Goal: Information Seeking & Learning: Learn about a topic

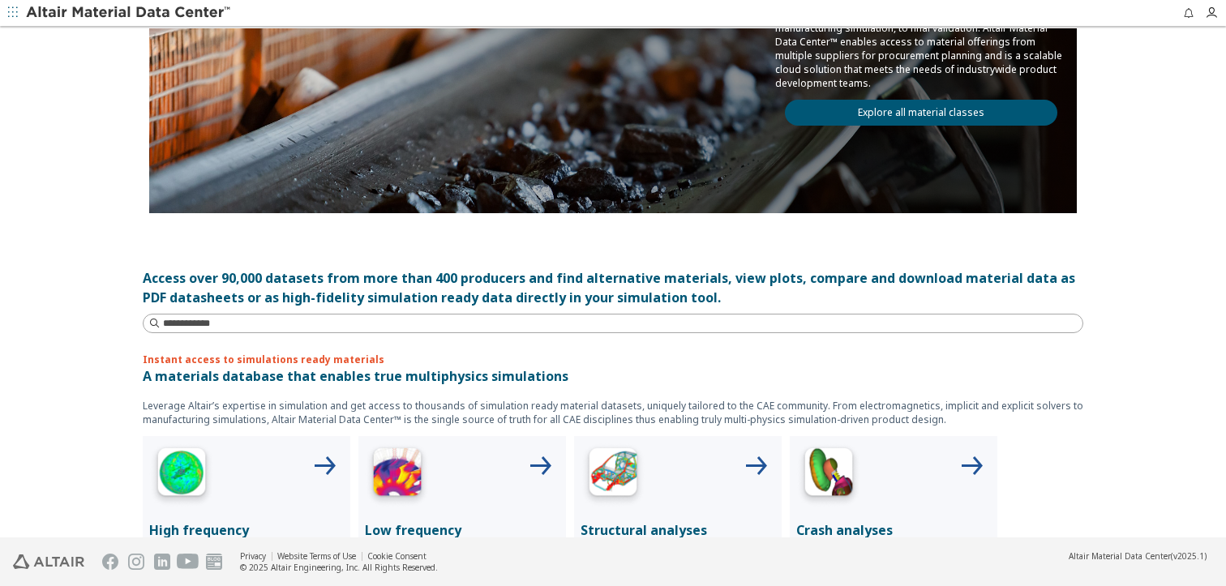
scroll to position [324, 0]
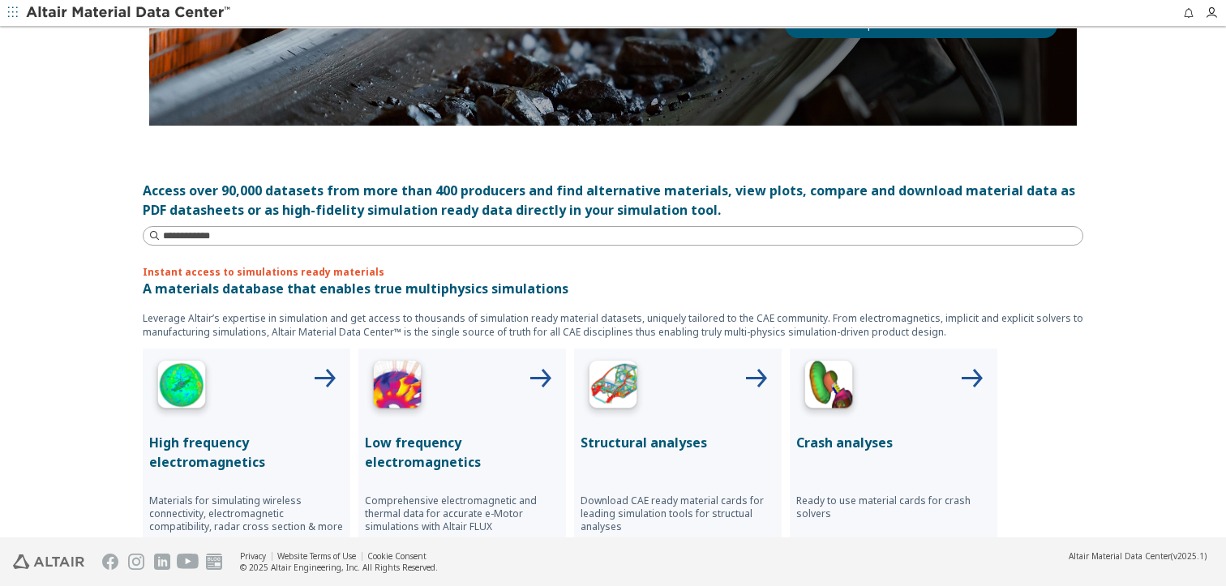
click at [693, 367] on div at bounding box center [678, 387] width 195 height 65
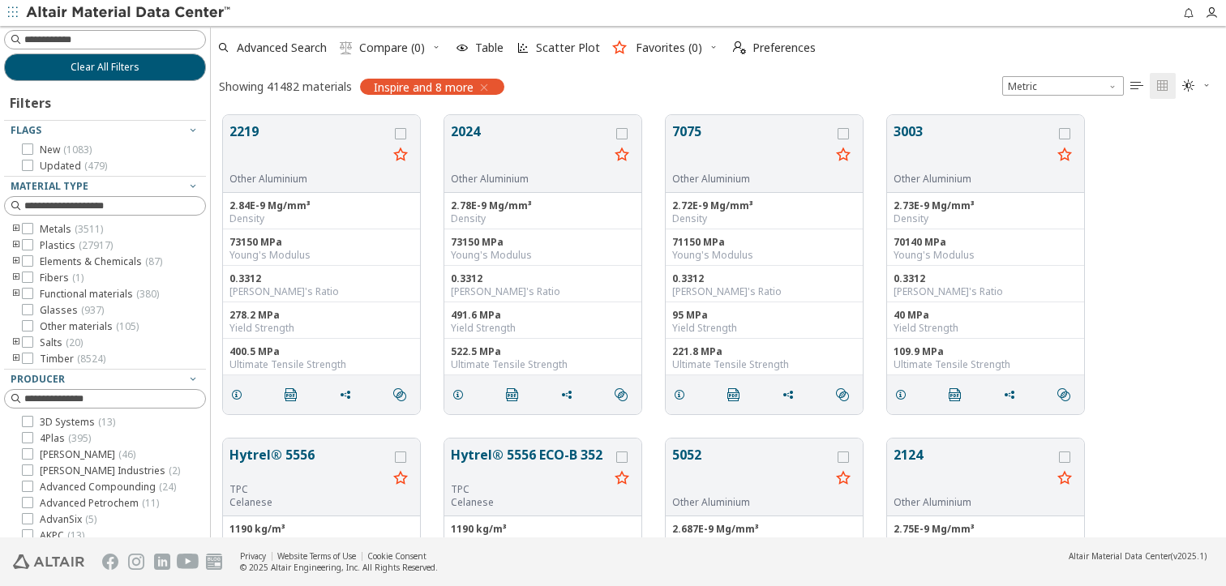
scroll to position [423, 1003]
click at [143, 54] on button "Clear All Filters" at bounding box center [105, 68] width 202 height 28
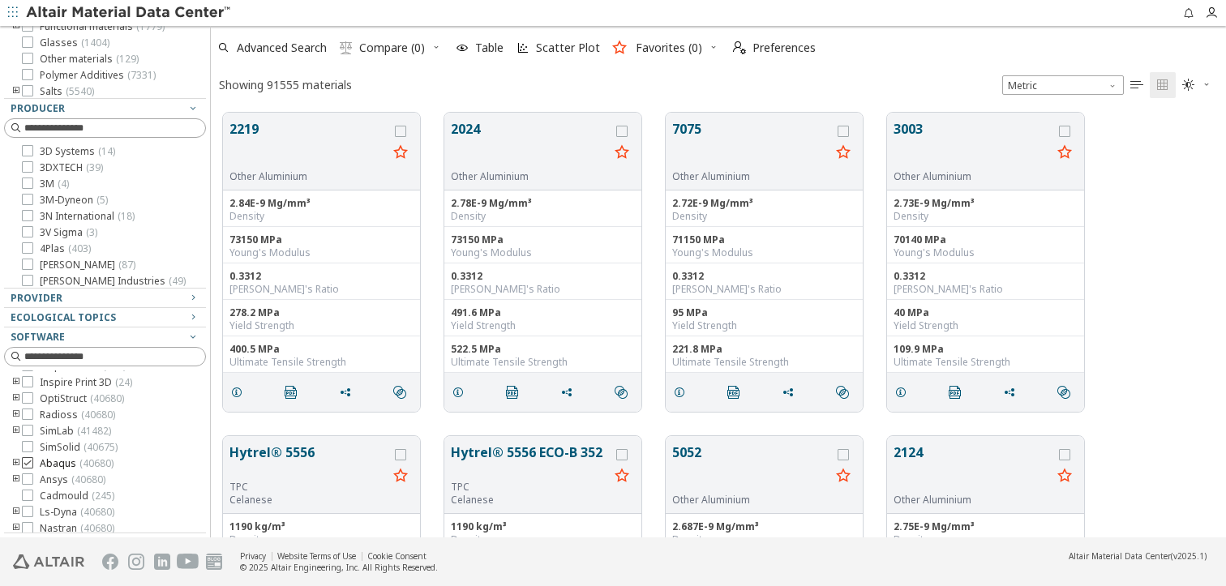
scroll to position [146, 0]
click at [19, 453] on icon "toogle group" at bounding box center [16, 458] width 11 height 13
click at [52, 483] on icon at bounding box center [51, 476] width 11 height 11
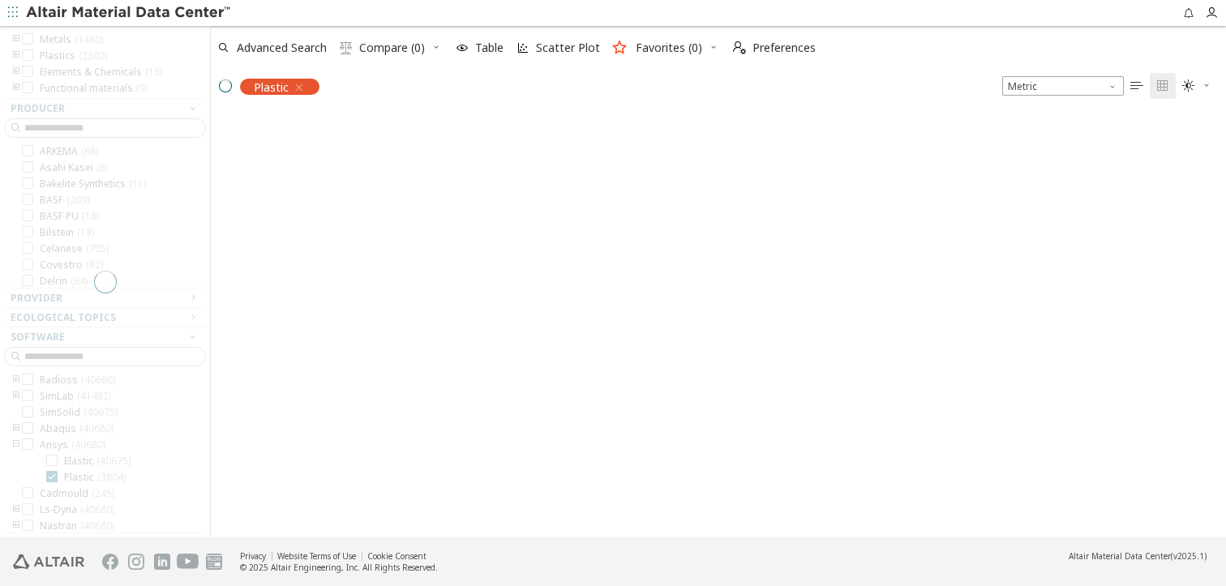
scroll to position [174, 0]
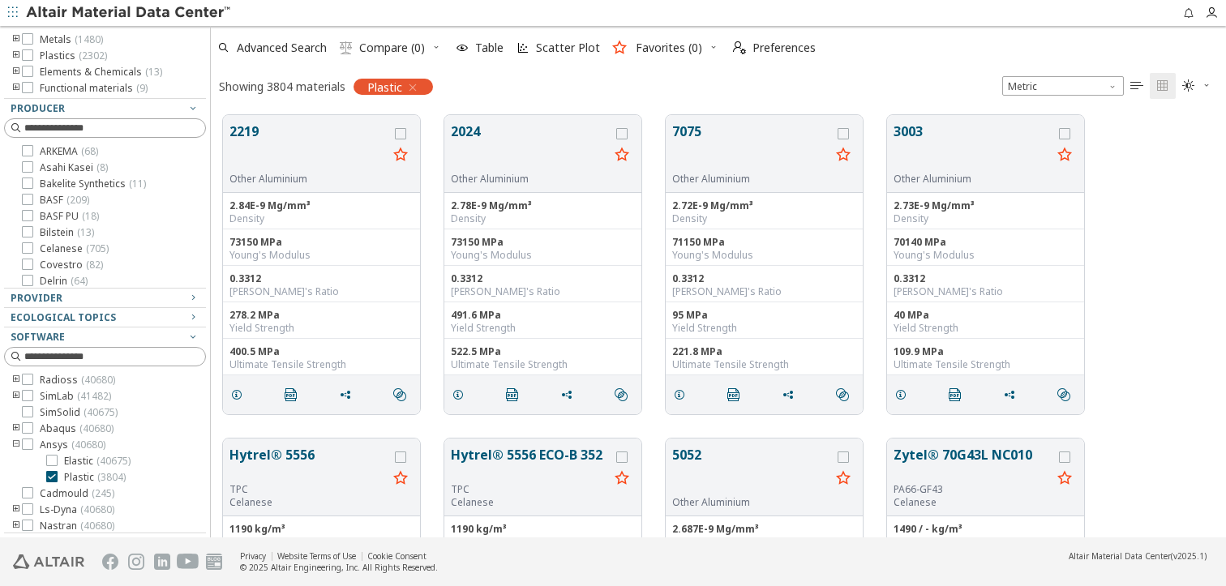
click at [12, 54] on icon "toogle group" at bounding box center [16, 55] width 11 height 13
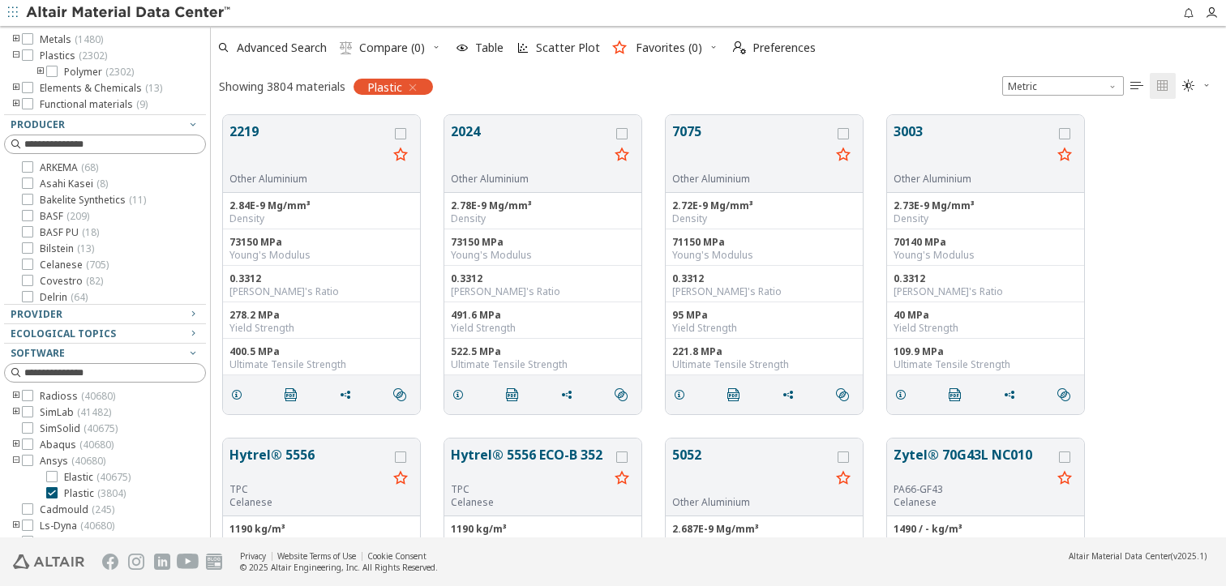
click at [40, 69] on icon "toogle group" at bounding box center [40, 72] width 11 height 13
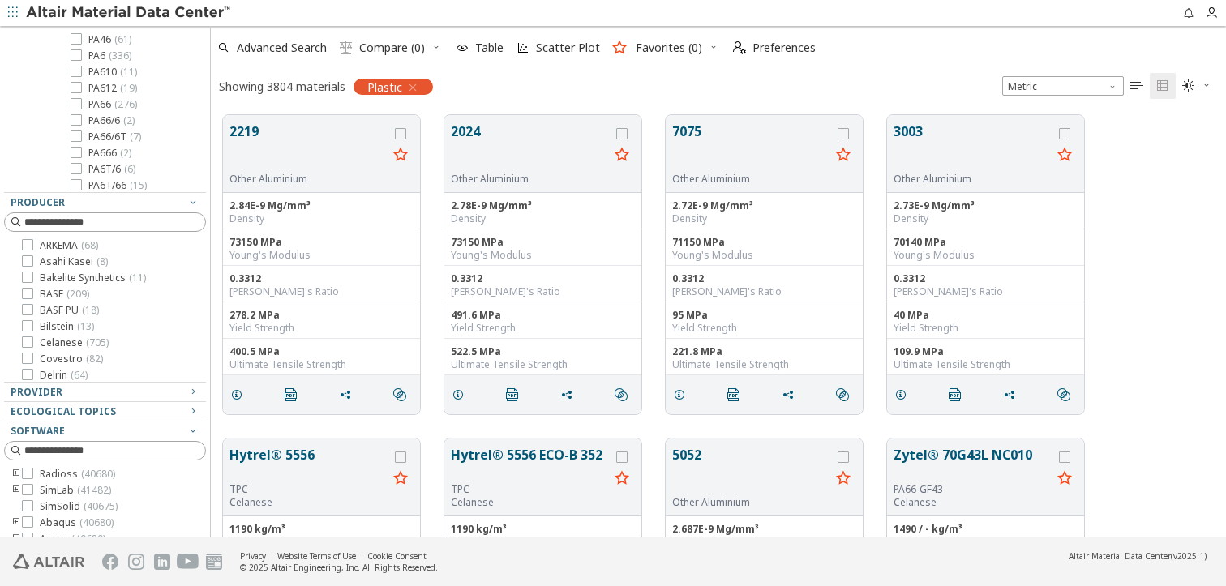
scroll to position [217, 0]
click at [76, 84] on icon at bounding box center [76, 80] width 11 height 11
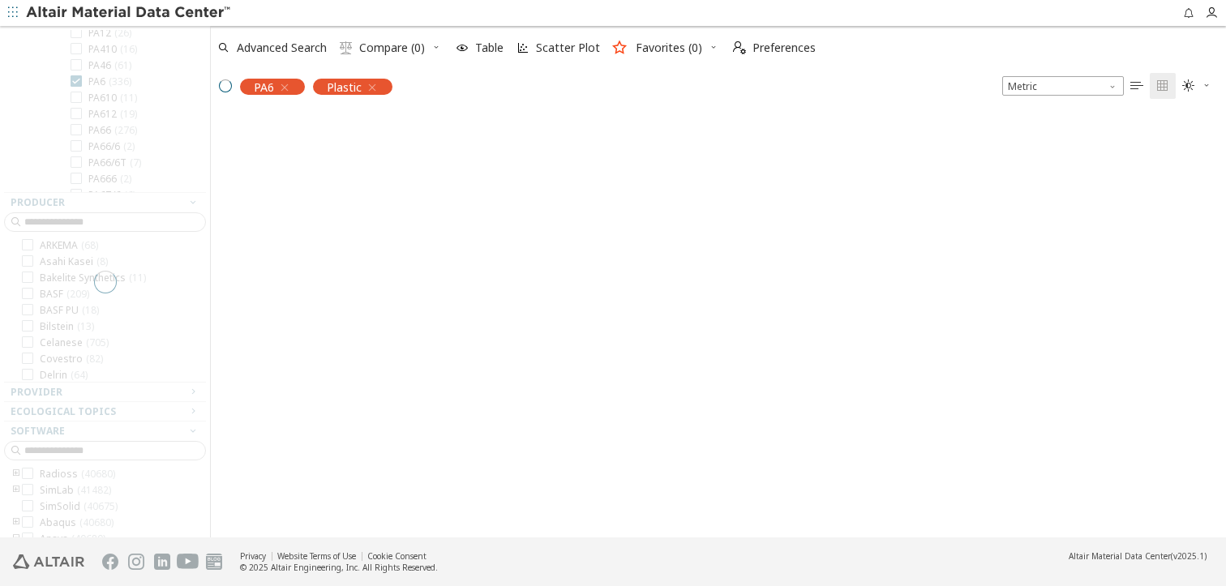
scroll to position [154, 0]
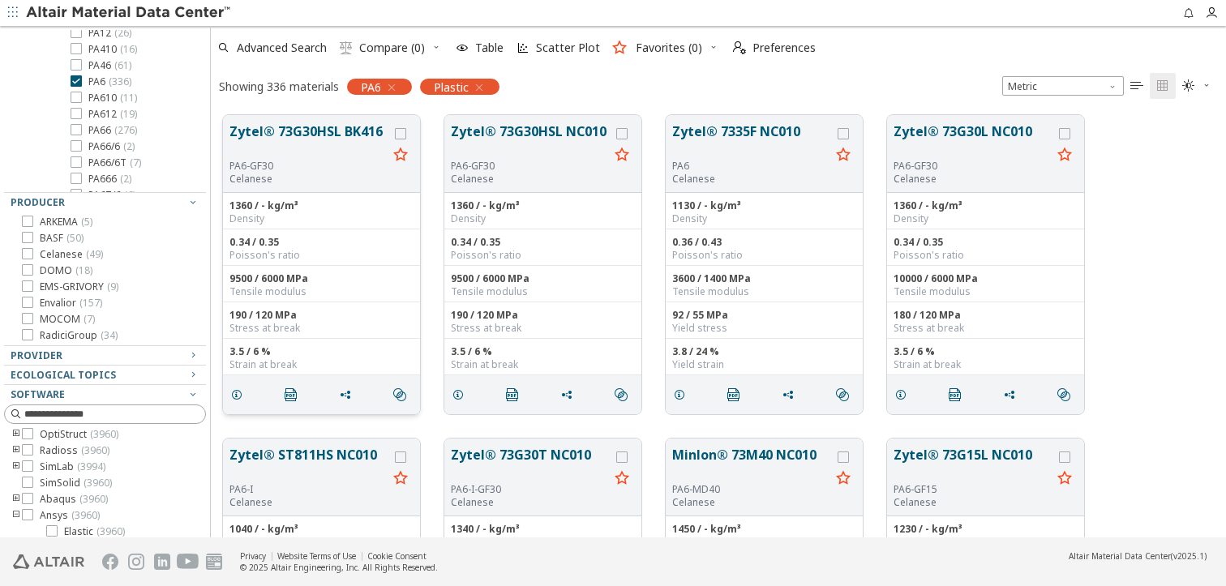
click at [323, 138] on button "Zytel® 73G30HSL BK416" at bounding box center [309, 141] width 158 height 38
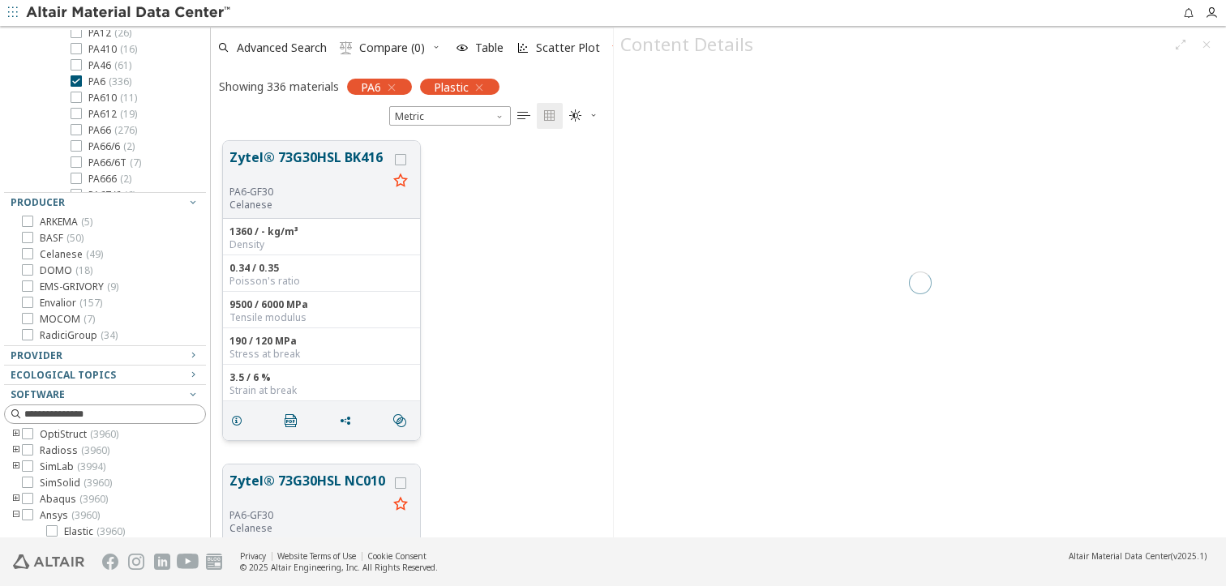
scroll to position [397, 390]
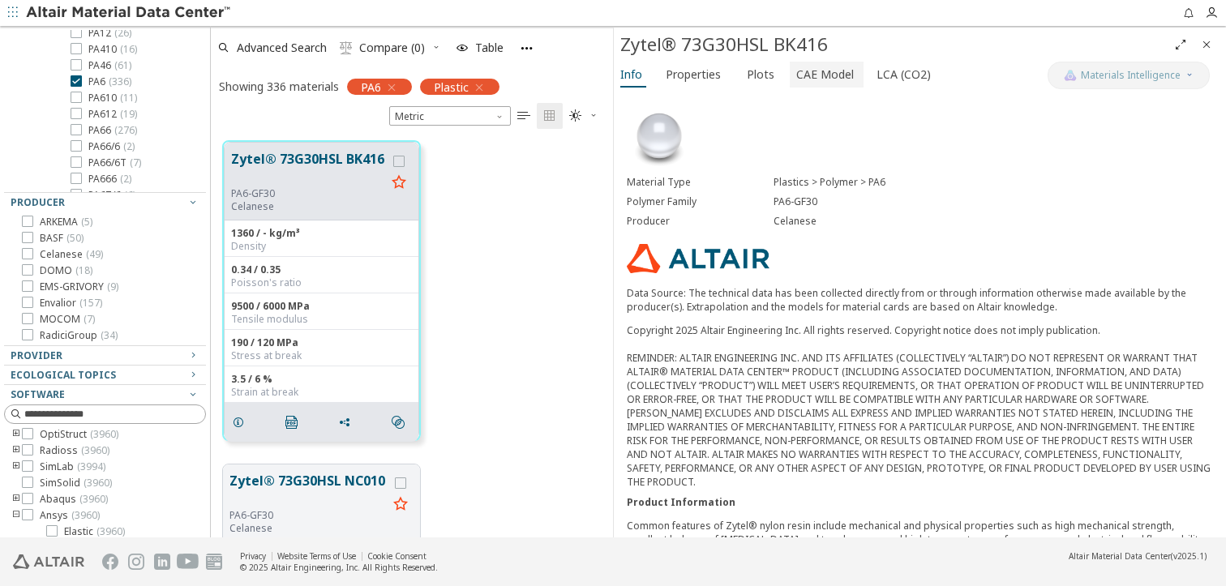
click at [796, 71] on span "CAE Model" at bounding box center [825, 75] width 58 height 26
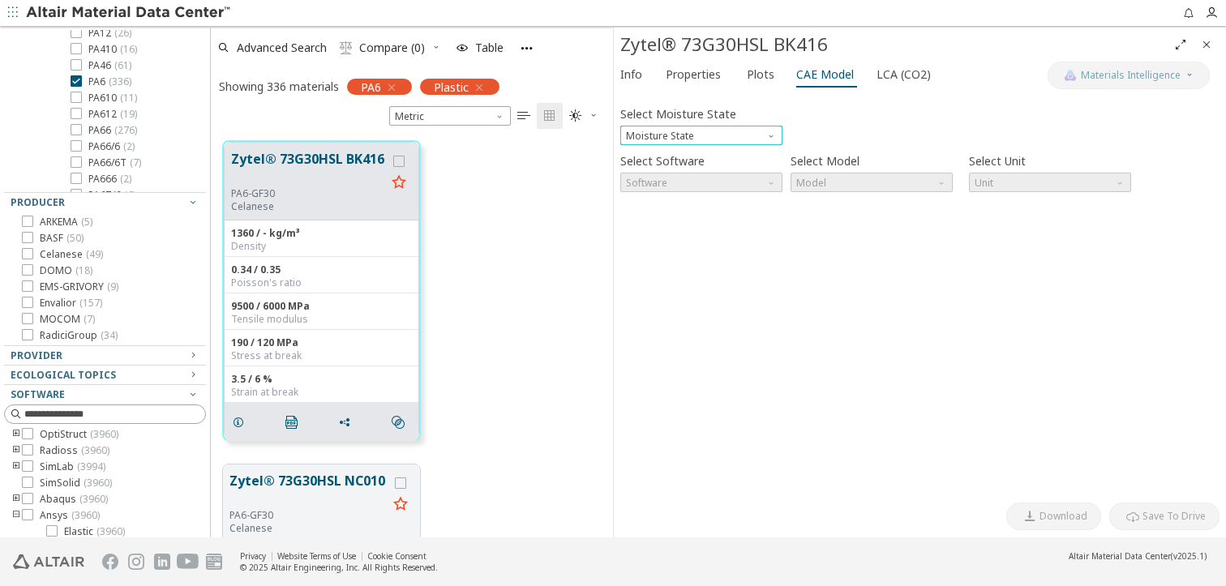
click at [771, 131] on span "Moisture State" at bounding box center [772, 132] width 13 height 13
click at [711, 157] on span "Dry" at bounding box center [701, 155] width 149 height 11
click at [758, 183] on span "Software" at bounding box center [701, 182] width 162 height 19
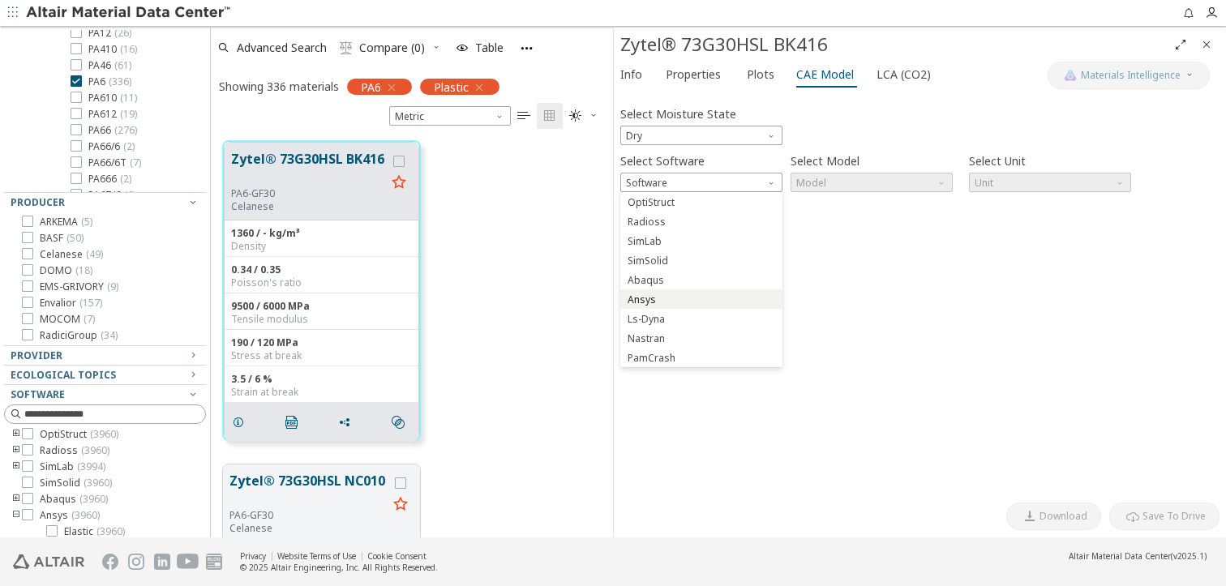
click at [697, 296] on span "Ansys" at bounding box center [701, 299] width 149 height 11
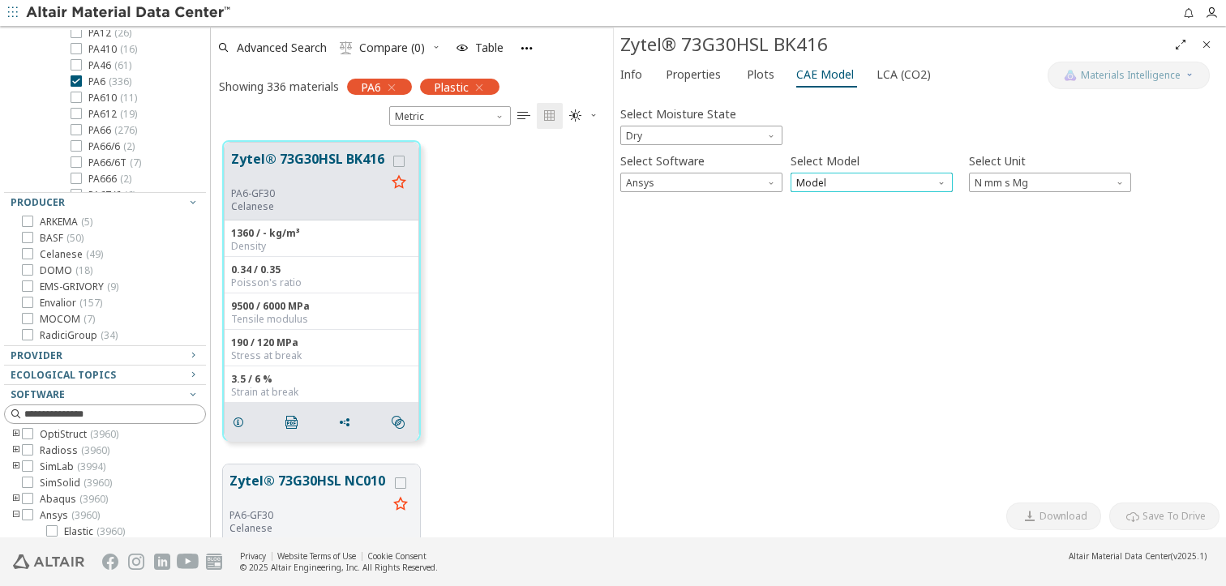
click at [900, 189] on span "Model" at bounding box center [872, 182] width 162 height 19
click at [872, 219] on span "Plastic" at bounding box center [871, 222] width 149 height 11
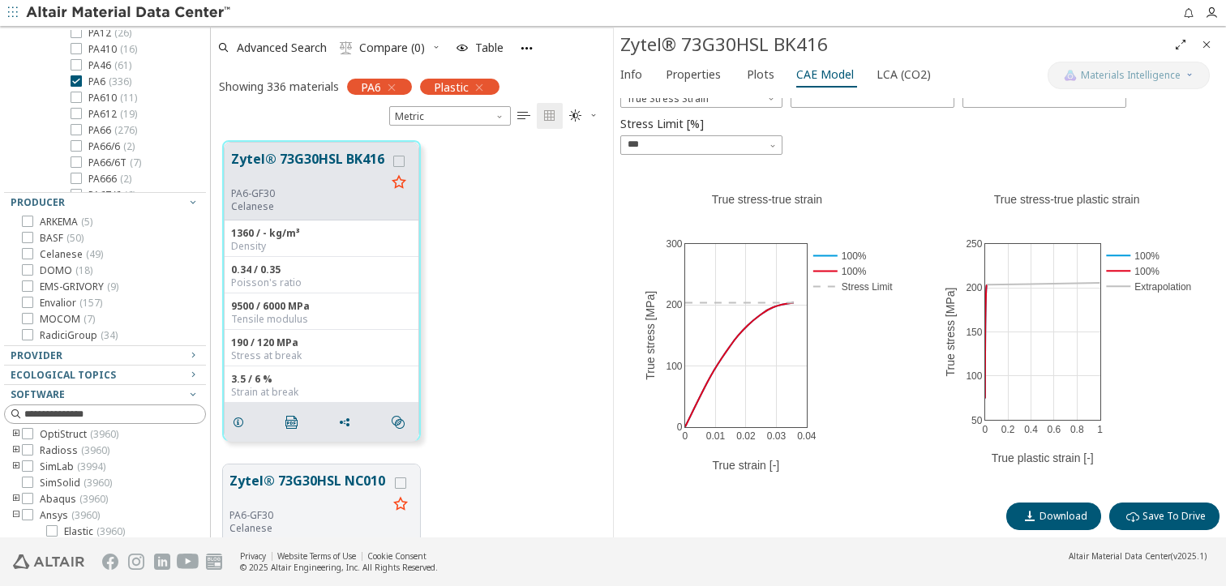
scroll to position [212, 0]
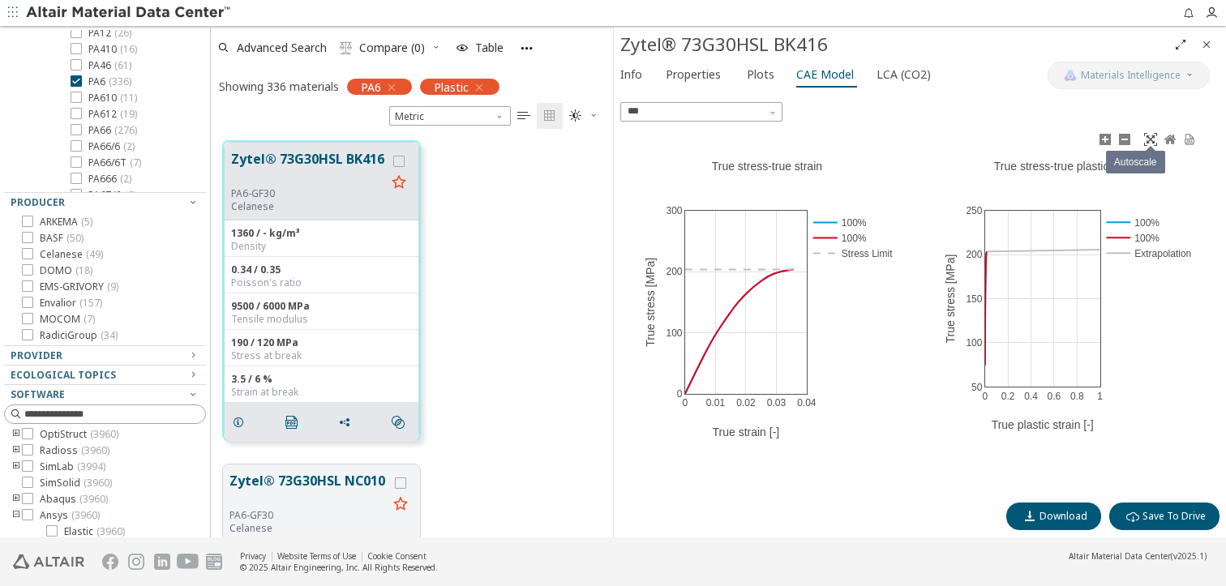
click at [1148, 136] on icon at bounding box center [1150, 139] width 13 height 13
click at [1100, 134] on icon at bounding box center [1105, 139] width 11 height 11
click at [1145, 139] on icon at bounding box center [1150, 139] width 13 height 13
click at [1185, 139] on icon at bounding box center [1190, 139] width 10 height 11
click at [693, 68] on span "Properties" at bounding box center [693, 75] width 55 height 26
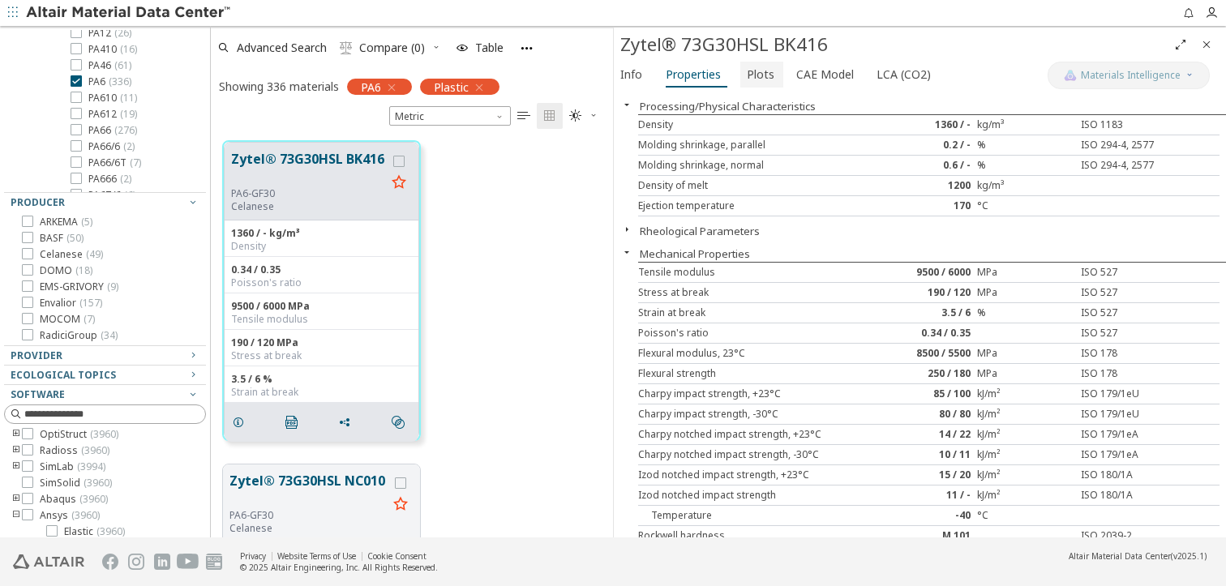
click at [747, 69] on span "Plots" at bounding box center [761, 75] width 28 height 26
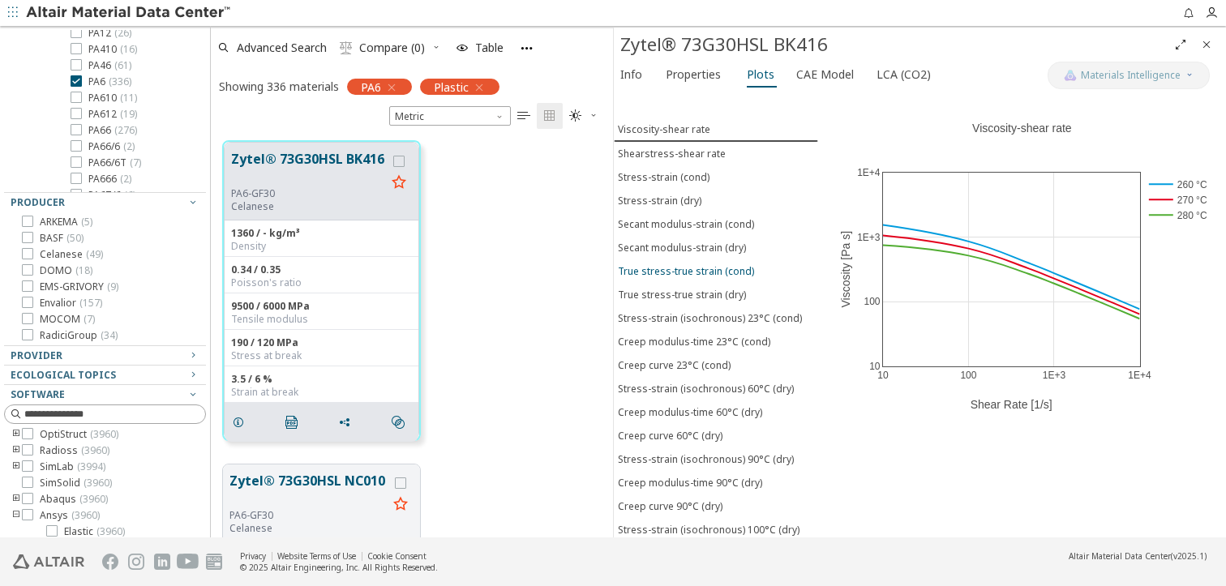
click at [711, 272] on div "True stress-true strain (cond)" at bounding box center [686, 271] width 136 height 14
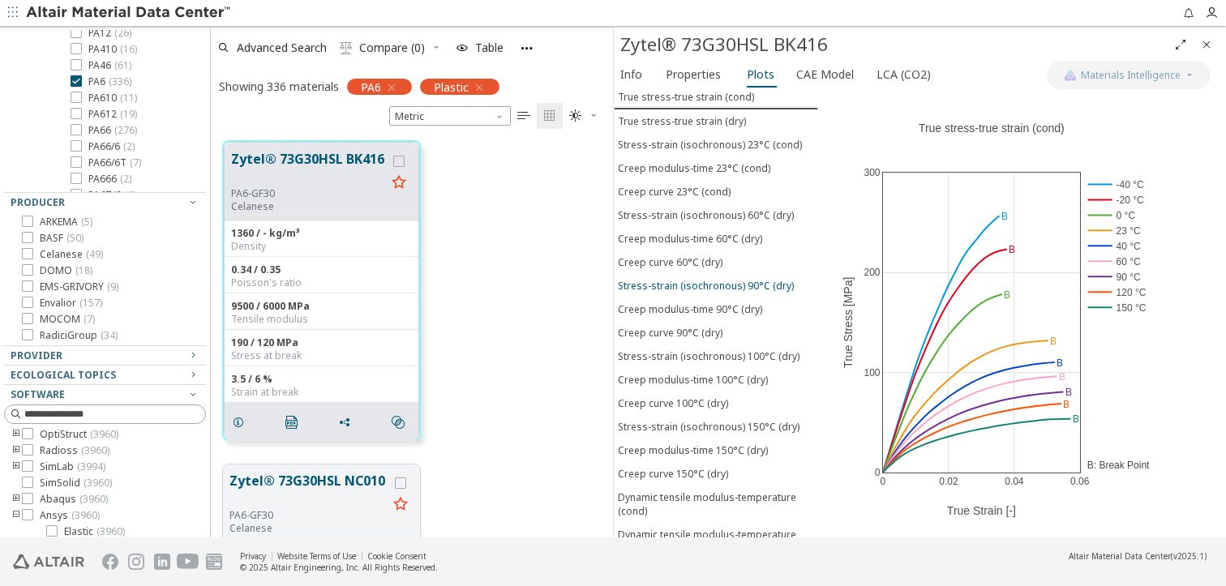
scroll to position [0, 0]
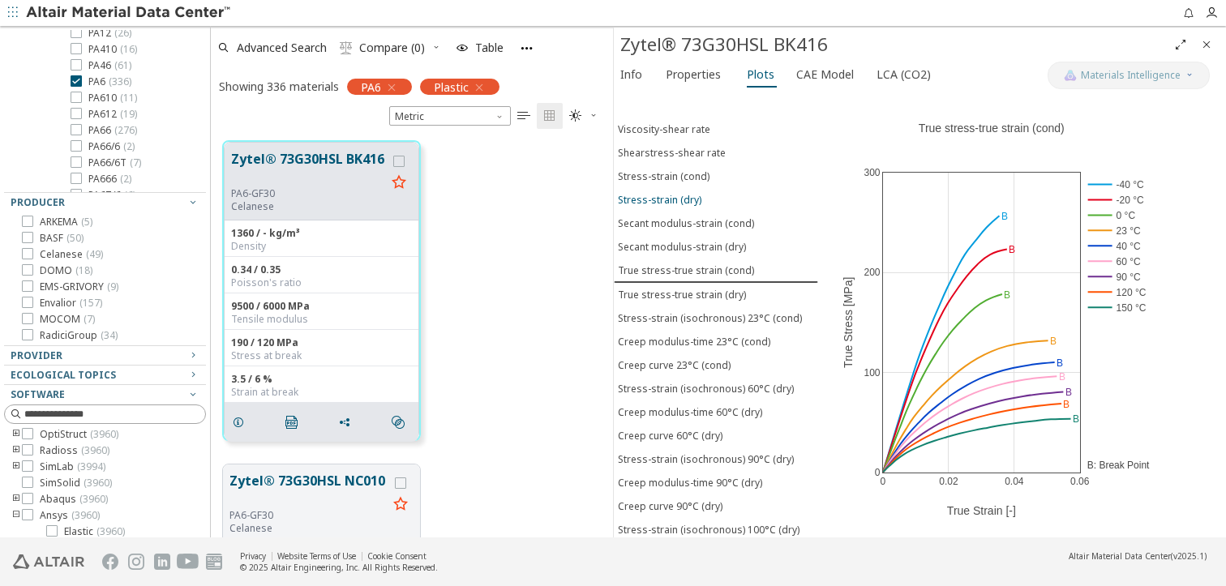
click at [667, 200] on div "Stress-strain (dry)" at bounding box center [660, 200] width 84 height 14
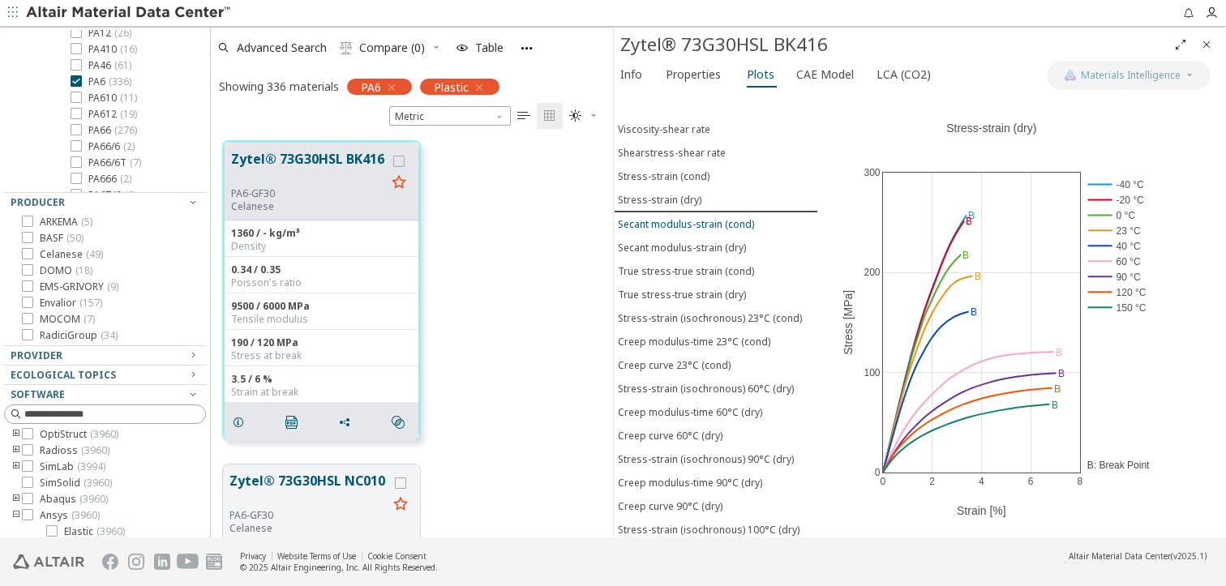
click at [685, 225] on div "Secant modulus-strain (cond)" at bounding box center [686, 224] width 136 height 14
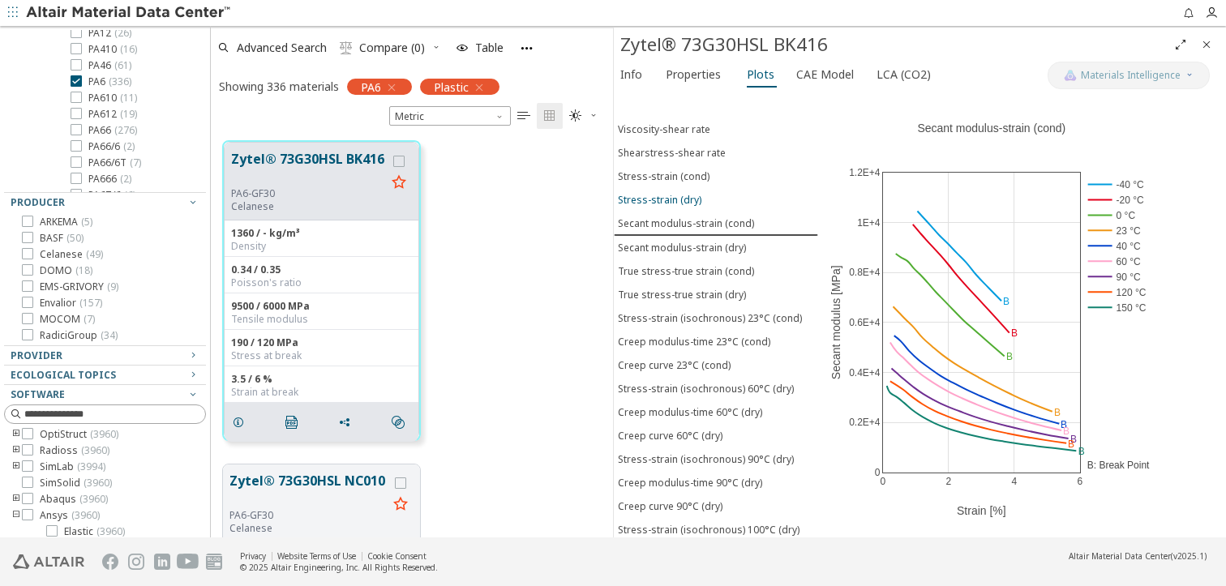
click at [683, 198] on div "Stress-strain (dry)" at bounding box center [660, 200] width 84 height 14
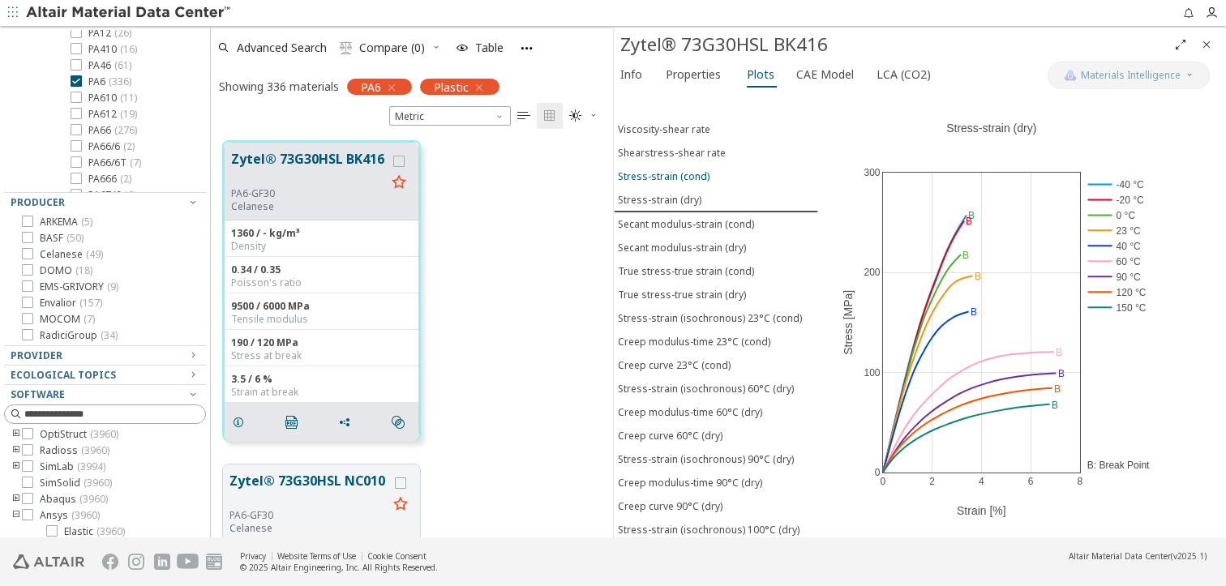
click at [683, 176] on div "Stress-strain (cond)" at bounding box center [664, 177] width 92 height 14
